Goal: Task Accomplishment & Management: Use online tool/utility

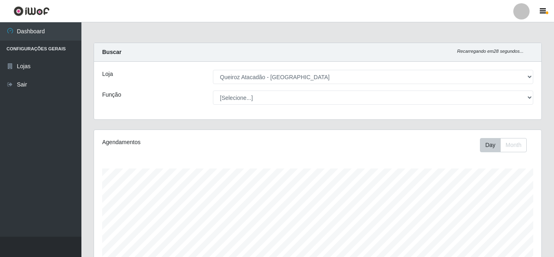
select select "462"
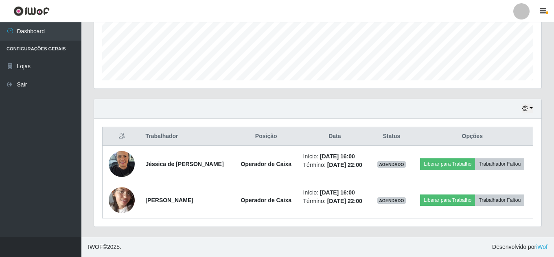
scroll to position [222, 0]
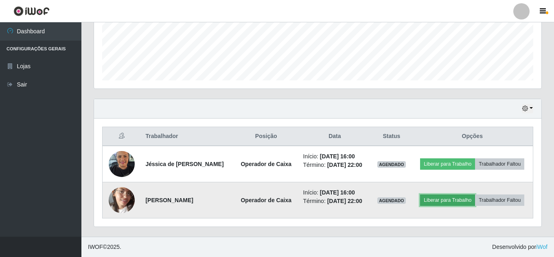
click at [462, 195] on button "Liberar para Trabalho" at bounding box center [447, 200] width 55 height 11
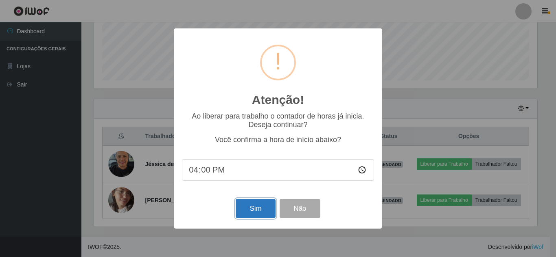
click at [253, 208] on button "Sim" at bounding box center [254, 208] width 39 height 19
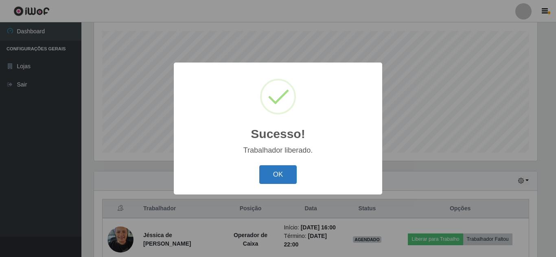
click at [270, 181] on button "OK" at bounding box center [278, 175] width 38 height 19
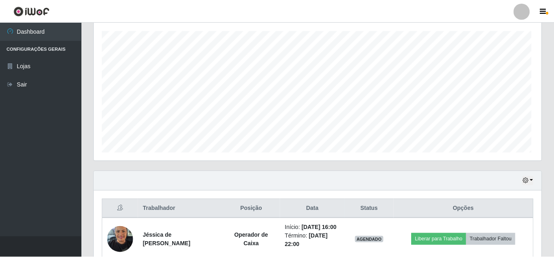
scroll to position [169, 447]
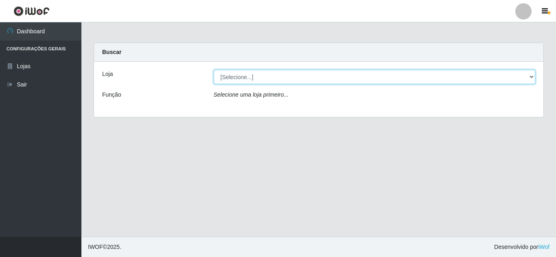
click at [353, 79] on select "[Selecione...] Queiroz Atacadão - Monte Castelo" at bounding box center [375, 77] width 322 height 14
select select "462"
click at [214, 70] on select "[Selecione...] Queiroz Atacadão - Monte Castelo" at bounding box center [375, 77] width 322 height 14
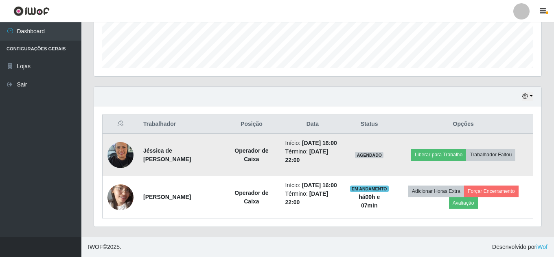
scroll to position [406566, 406288]
click at [453, 149] on button "Liberar para Trabalho" at bounding box center [438, 154] width 55 height 11
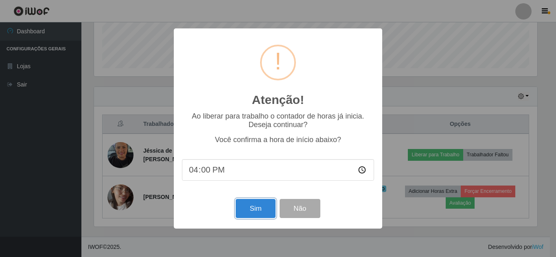
click at [256, 211] on button "Sim" at bounding box center [254, 208] width 39 height 19
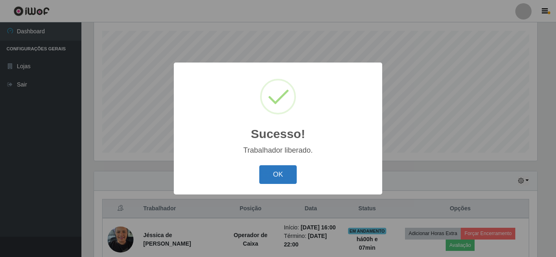
click at [263, 176] on button "OK" at bounding box center [278, 175] width 38 height 19
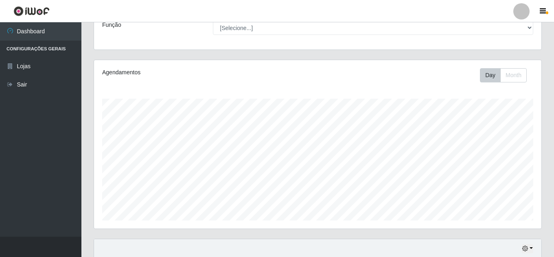
scroll to position [57, 0]
